Goal: Task Accomplishment & Management: Use online tool/utility

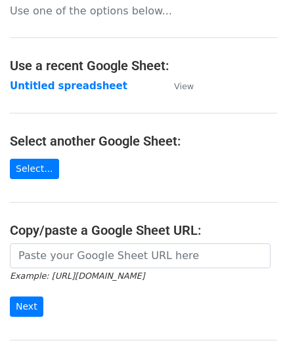
scroll to position [131, 0]
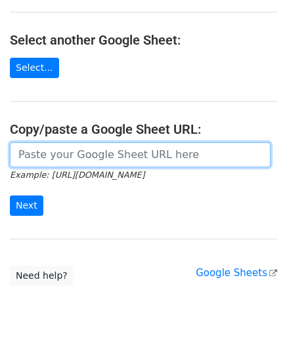
drag, startPoint x: 66, startPoint y: 156, endPoint x: 66, endPoint y: 143, distance: 13.1
click at [66, 156] on input "url" at bounding box center [140, 155] width 261 height 25
paste input "https://docs.google.com/spreadsheets/d/10WRYrUETwT55bC8fwSRzDC2G2f3k83bA-_3lrJU…"
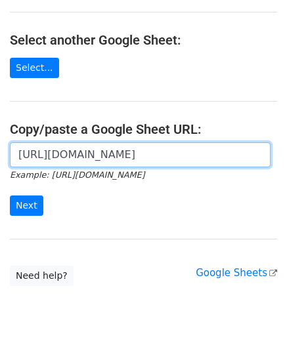
scroll to position [0, 279]
type input "https://docs.google.com/spreadsheets/d/10WRYrUETwT55bC8fwSRzDC2G2f3k83bA-_3lrJU…"
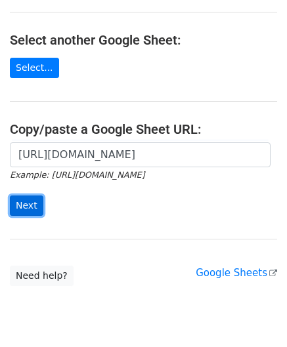
click at [33, 199] on input "Next" at bounding box center [27, 206] width 34 height 20
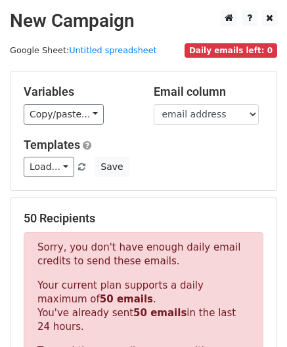
scroll to position [443, 0]
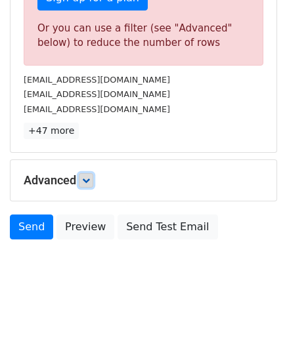
click at [92, 183] on link at bounding box center [86, 180] width 14 height 14
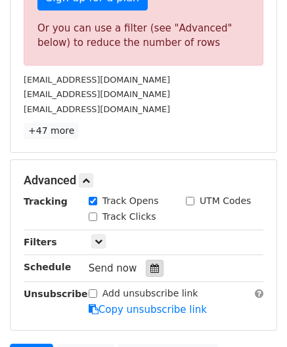
click at [150, 266] on icon at bounding box center [154, 268] width 9 height 9
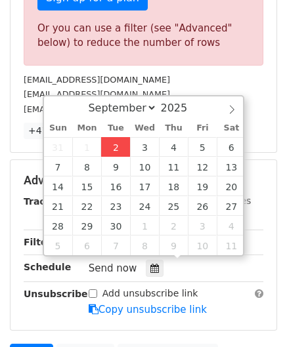
type input "[DATE] 12:00"
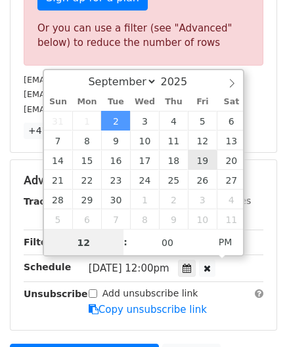
paste input "4"
type input "4"
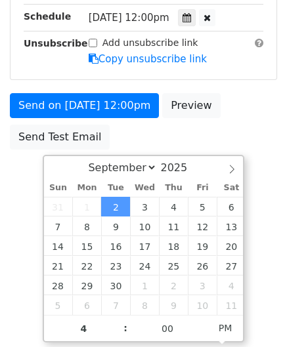
type input "[DATE] 16:00"
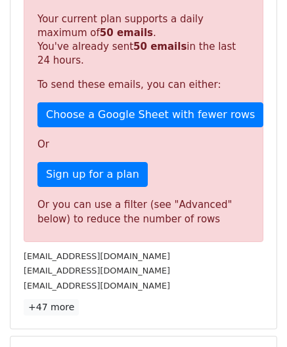
scroll to position [602, 0]
